Goal: Book appointment/travel/reservation

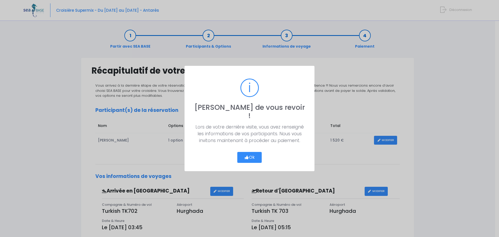
click at [244, 152] on button "Ok" at bounding box center [249, 157] width 24 height 11
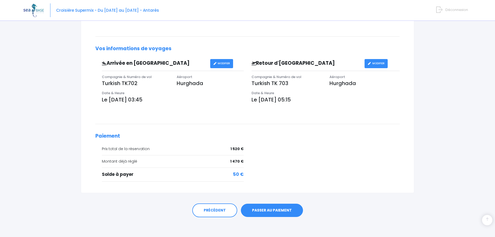
scroll to position [129, 0]
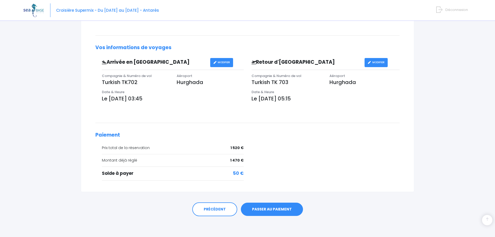
drag, startPoint x: 254, startPoint y: 205, endPoint x: 259, endPoint y: 204, distance: 5.4
click at [254, 205] on link "PASSER AU PAIEMENT" at bounding box center [272, 209] width 62 height 14
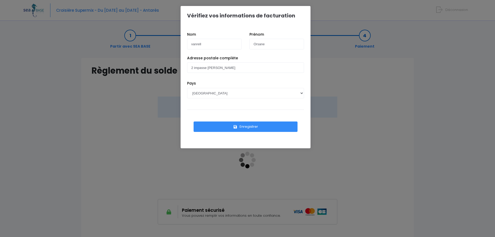
click at [248, 122] on button "Enregistrer" at bounding box center [246, 126] width 104 height 10
